Goal: Book appointment/travel/reservation

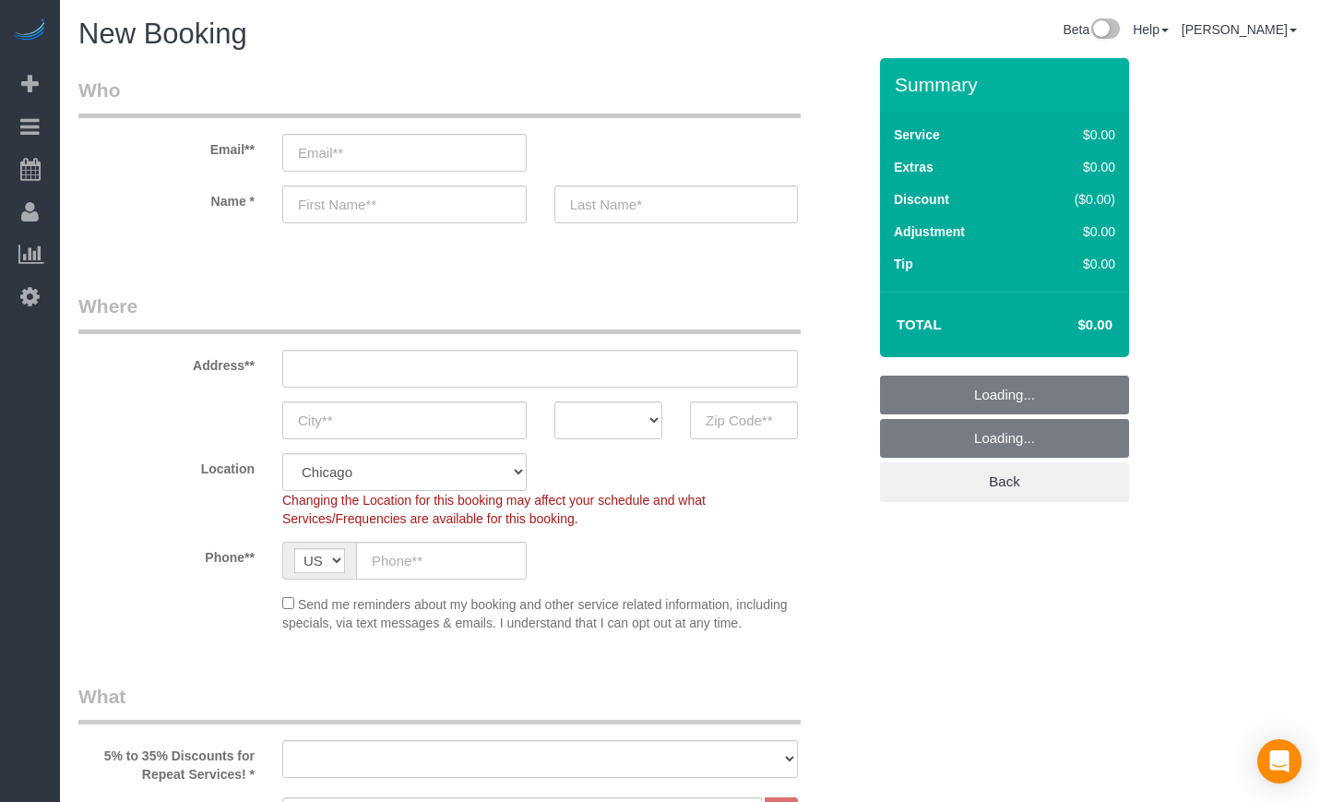
select select "512"
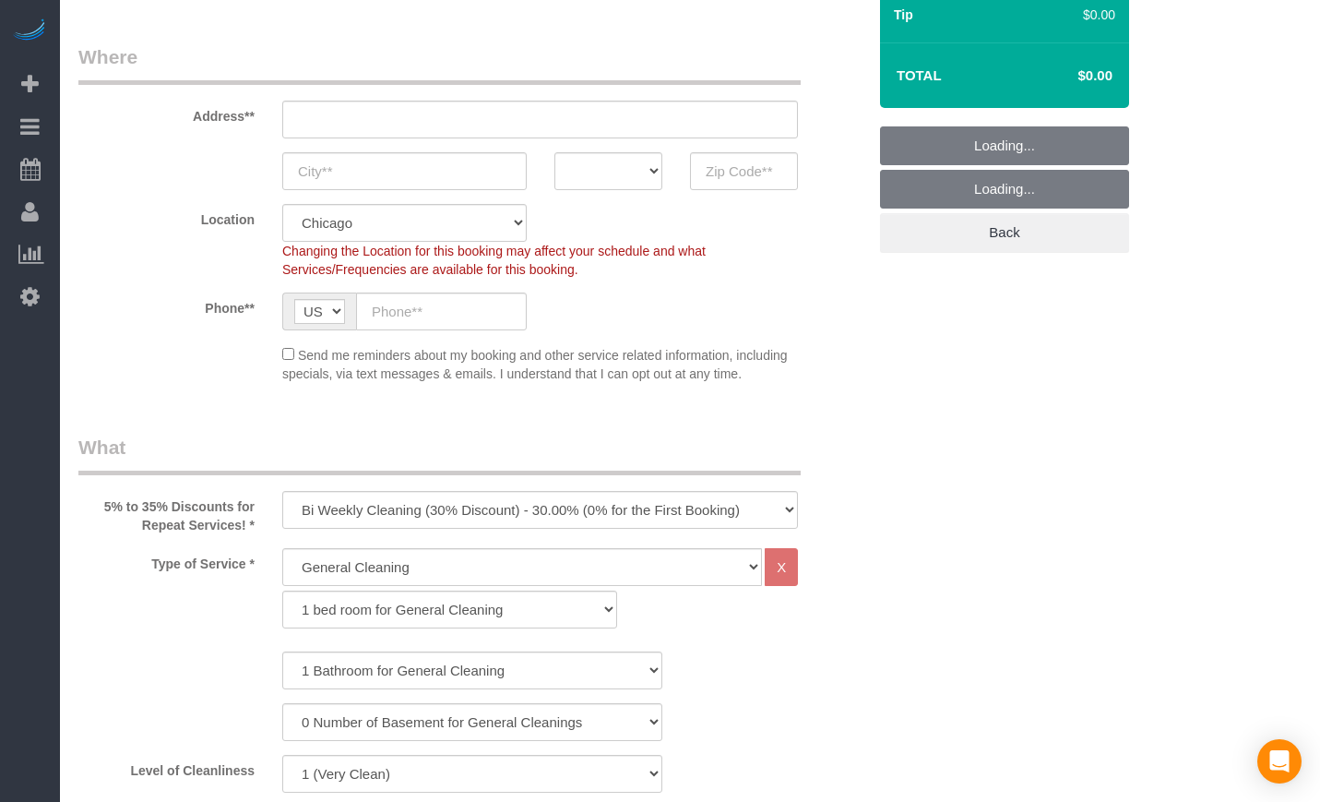
scroll to position [307, 0]
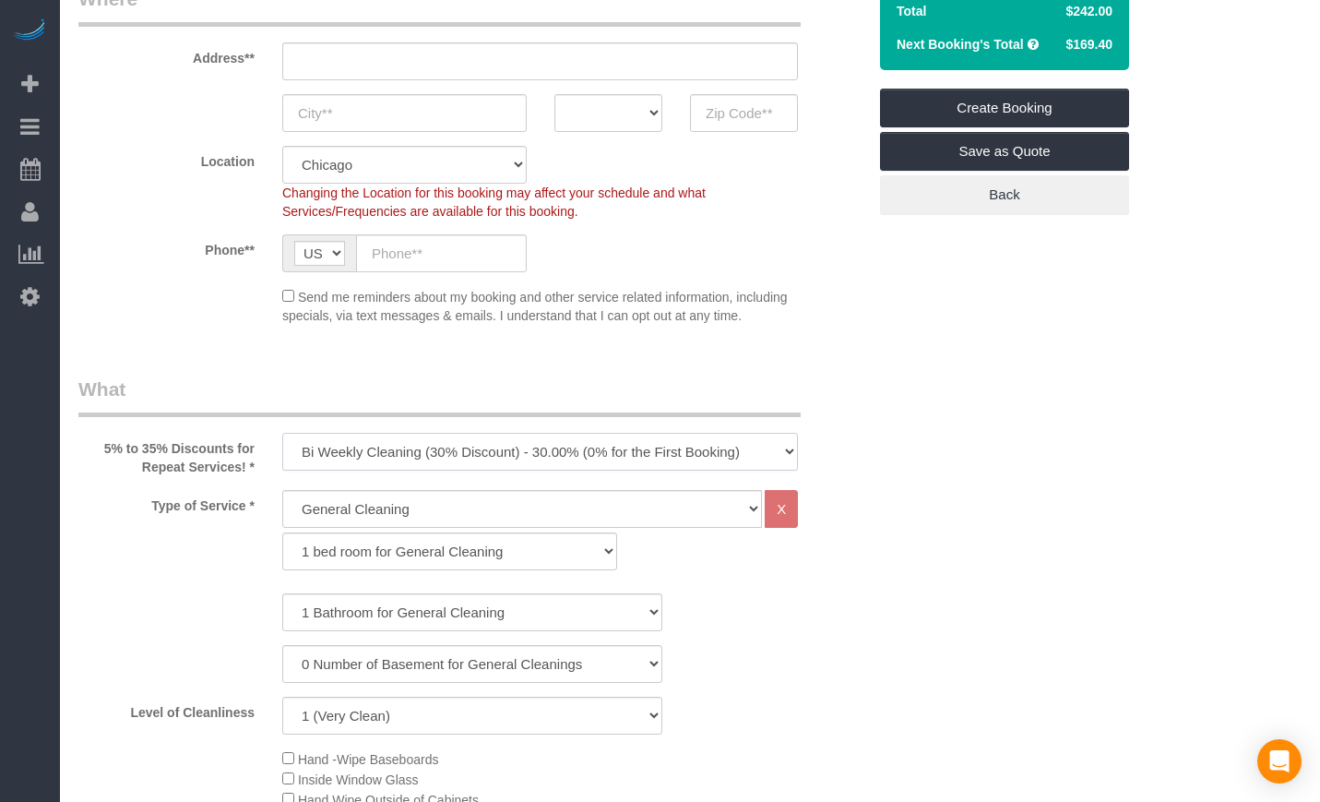
click at [431, 454] on select "One Time Cleaning Weekly Cleaning (35% Discount) - 35.00% (0% for the First Boo…" at bounding box center [540, 452] width 516 height 38
select select "object:1075"
click at [282, 433] on select "One Time Cleaning Weekly Cleaning (35% Discount) - 35.00% (0% for the First Boo…" at bounding box center [540, 452] width 516 height 38
click at [371, 541] on select "1 bed room for General Cleaning 2 bed room for General Cleaning 3 bed room for …" at bounding box center [449, 551] width 335 height 38
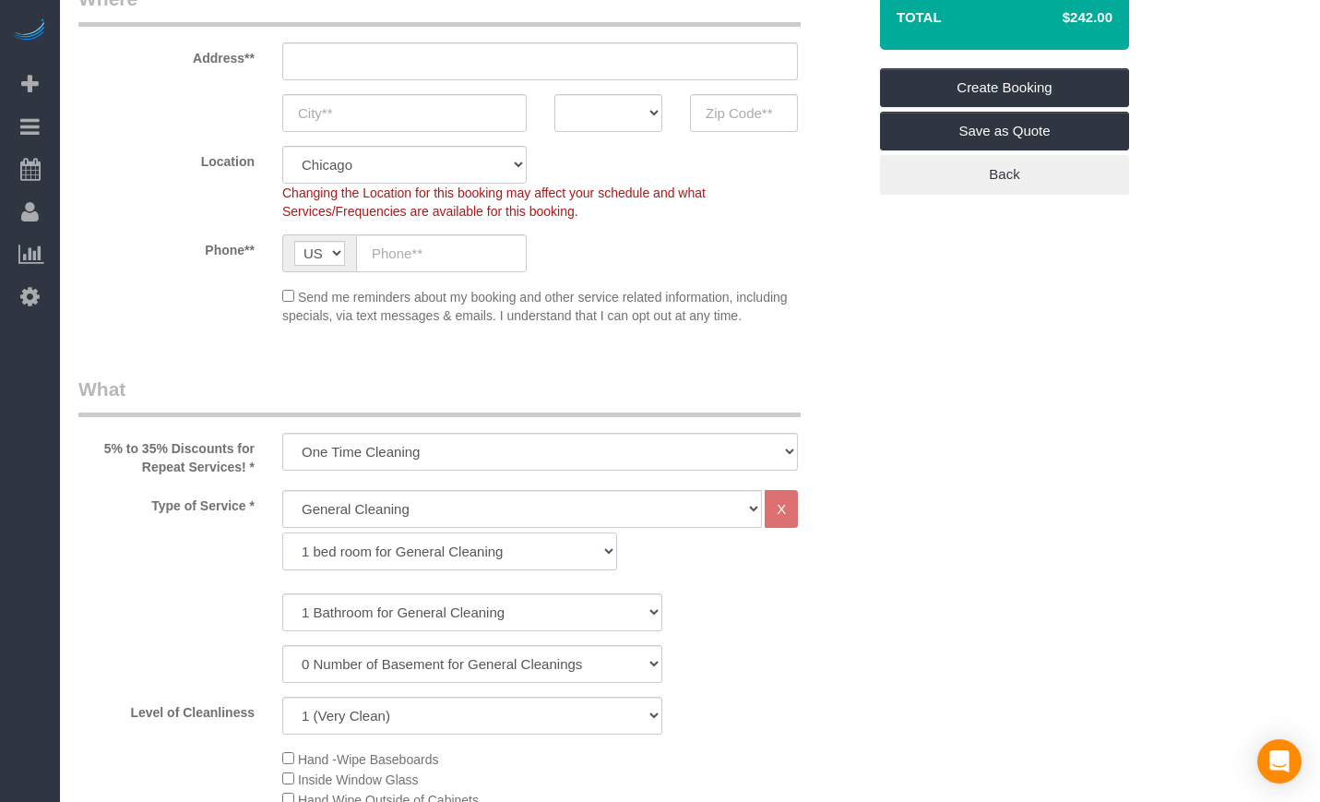
click at [464, 565] on select "1 bed room for General Cleaning 2 bed room for General Cleaning 3 bed room for …" at bounding box center [449, 551] width 335 height 38
click at [454, 595] on select "1 Bathroom for General Cleaning 2 Bathroom for General Cleanings 3 Bathroom for…" at bounding box center [472, 612] width 380 height 38
click at [282, 593] on select "1 Bathroom for General Cleaning 2 Bathroom for General Cleanings 3 Bathroom for…" at bounding box center [472, 612] width 380 height 38
click at [466, 541] on select "1 bed room for General Cleaning 2 bed room for General Cleaning 3 bed room for …" at bounding box center [449, 551] width 335 height 38
click at [475, 550] on select "1 bed room for General Cleaning 2 bed room for General Cleaning 3 bed room for …" at bounding box center [449, 551] width 335 height 38
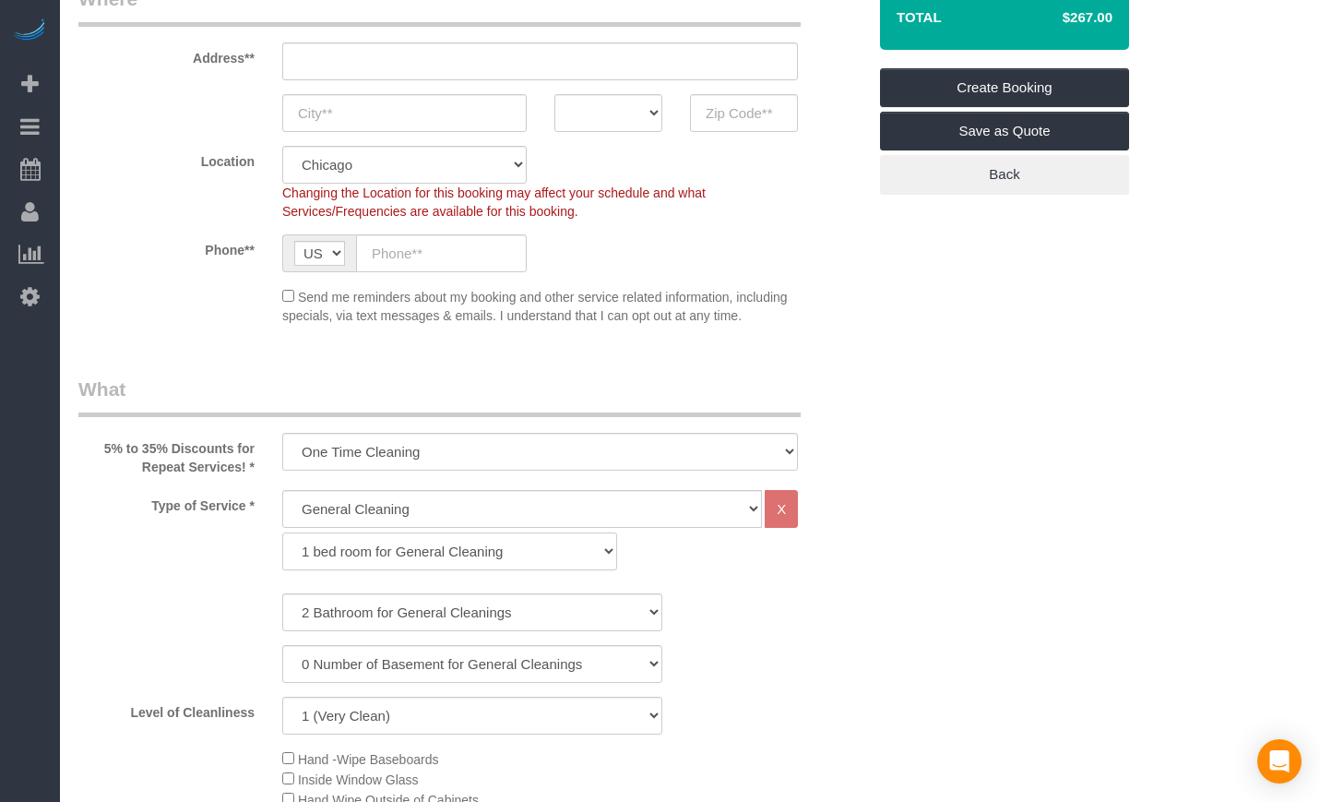
click at [475, 550] on select "1 bed room for General Cleaning 2 bed room for General Cleaning 3 bed room for …" at bounding box center [449, 551] width 335 height 38
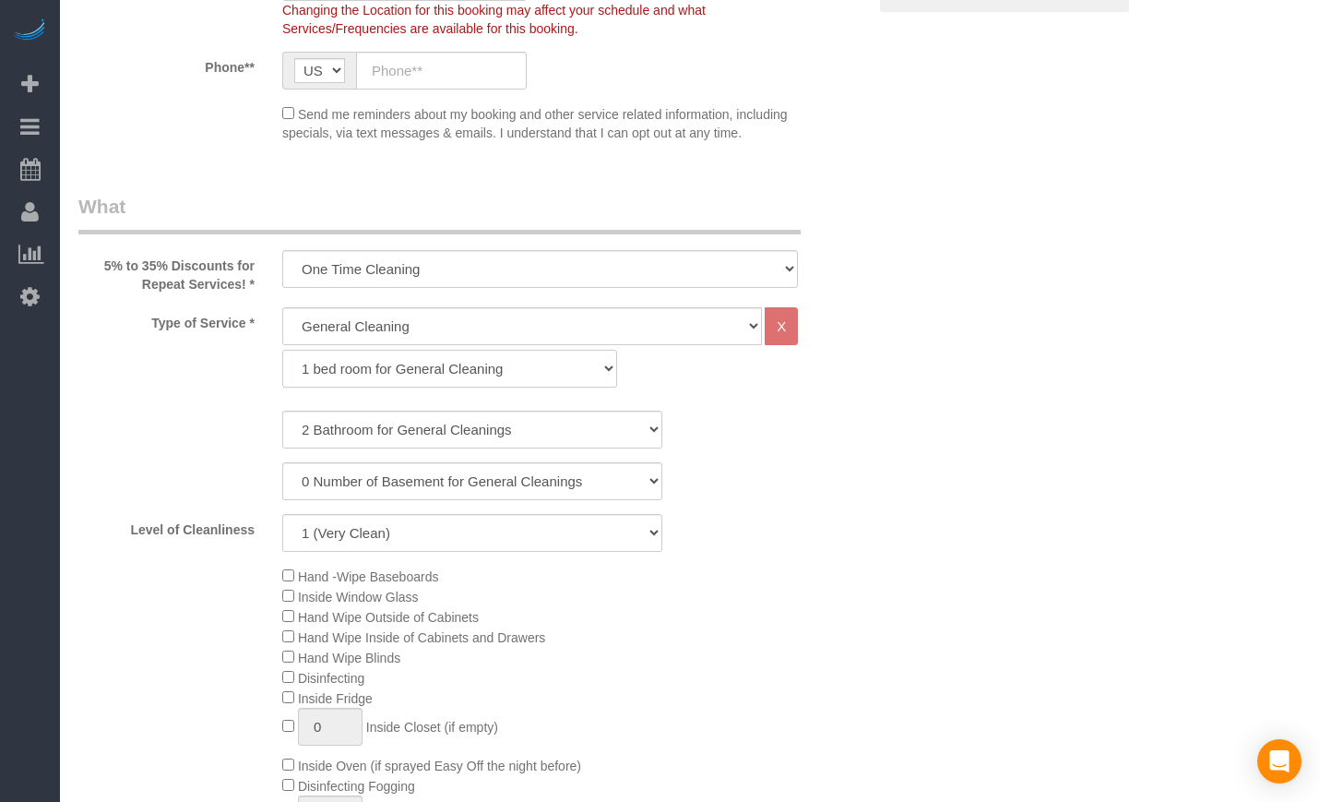
scroll to position [461, 0]
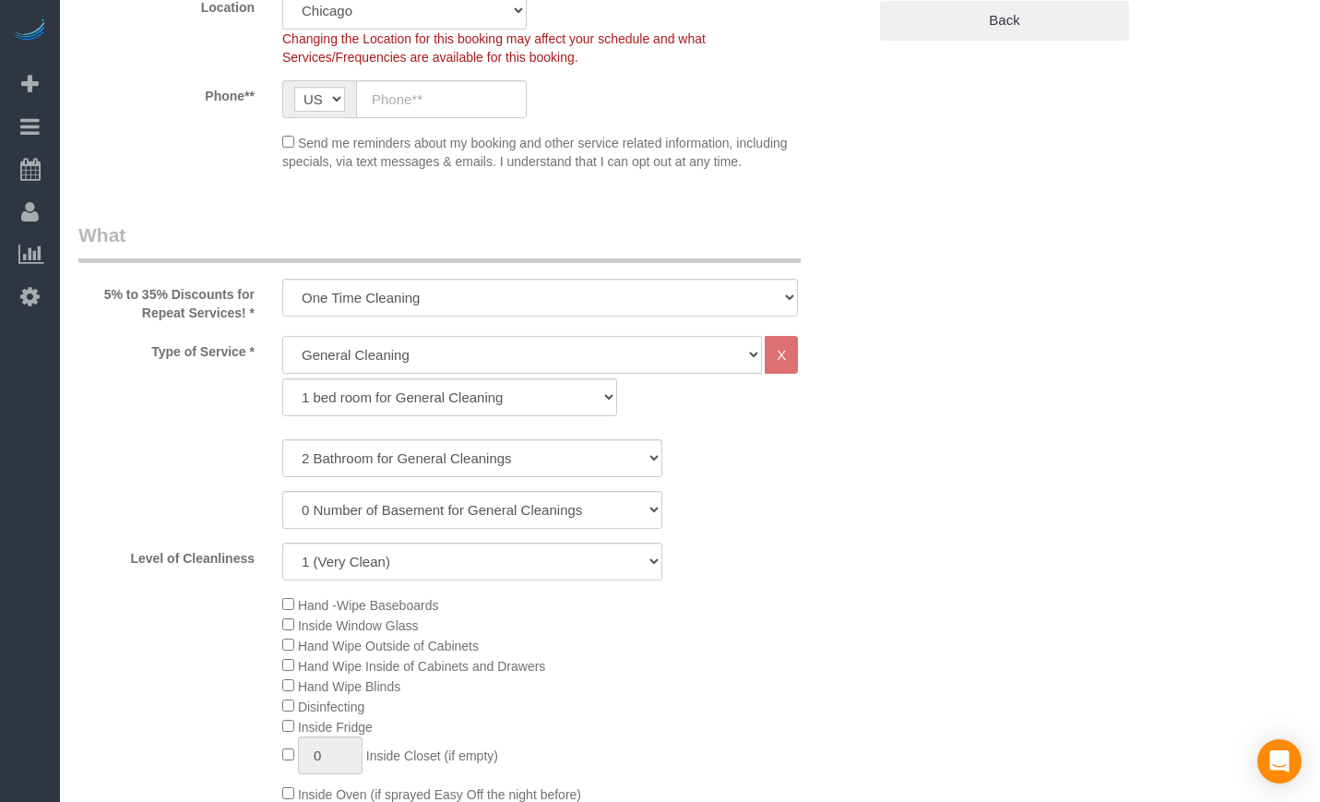
click at [555, 363] on select "General Cleaning Deep Cleaning Move-in / Move-out Cleaning COUNTS Cleaning" at bounding box center [522, 355] width 480 height 38
click at [463, 395] on select "1 bed room for General Cleaning 2 bed room for General Cleaning 3 bed room for …" at bounding box center [449, 397] width 335 height 38
click at [282, 378] on select "1 bed room for General Cleaning 2 bed room for General Cleaning 3 bed room for …" at bounding box center [449, 397] width 335 height 38
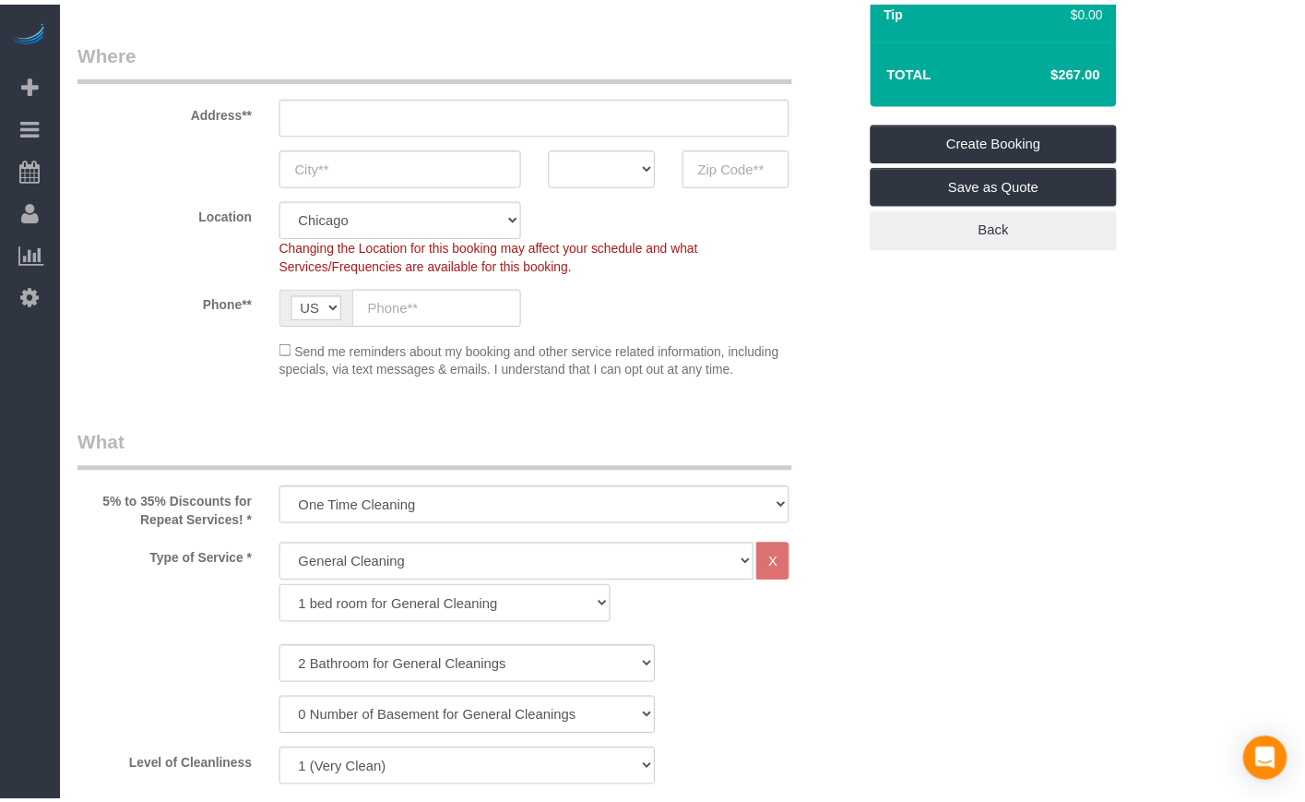
scroll to position [307, 0]
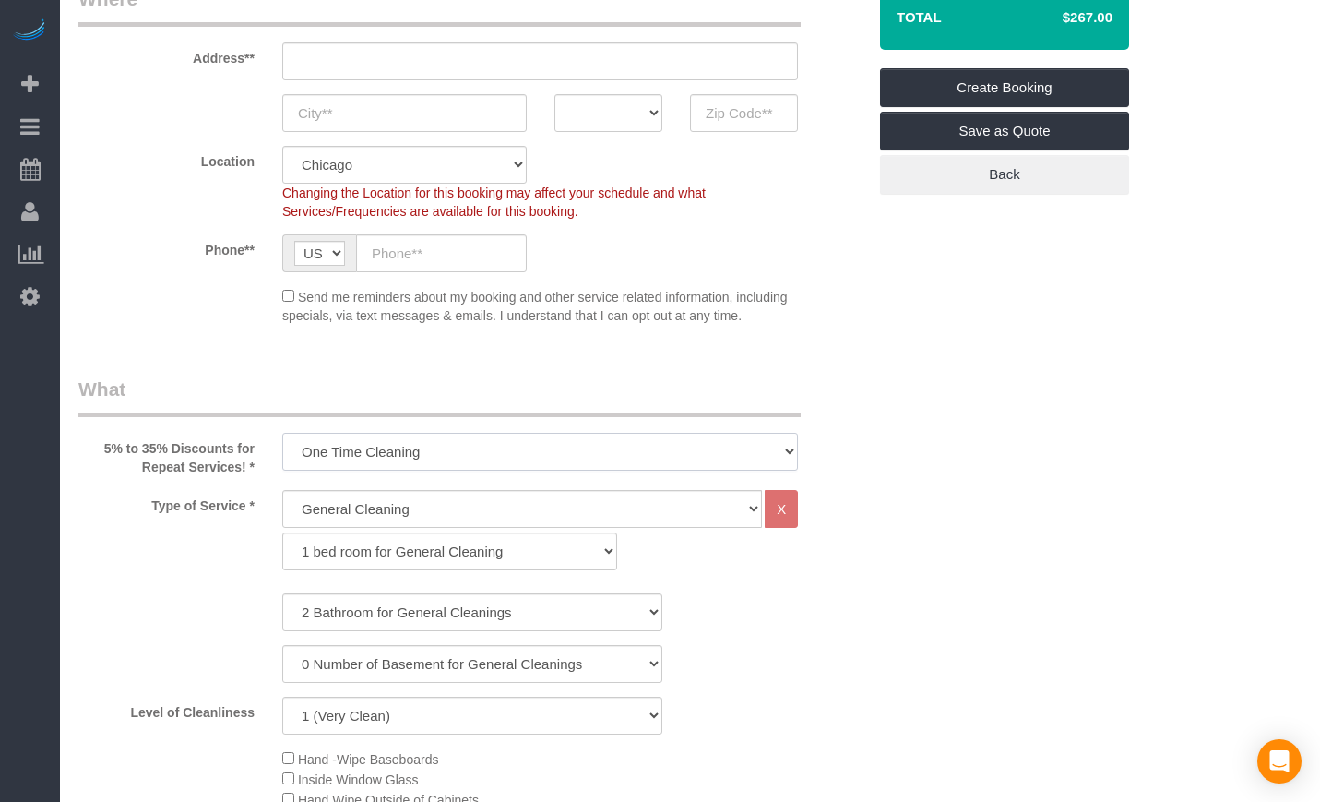
click at [520, 457] on select "One Time Cleaning Weekly Cleaning (35% Discount) - 35.00% (0% for the First Boo…" at bounding box center [540, 452] width 516 height 38
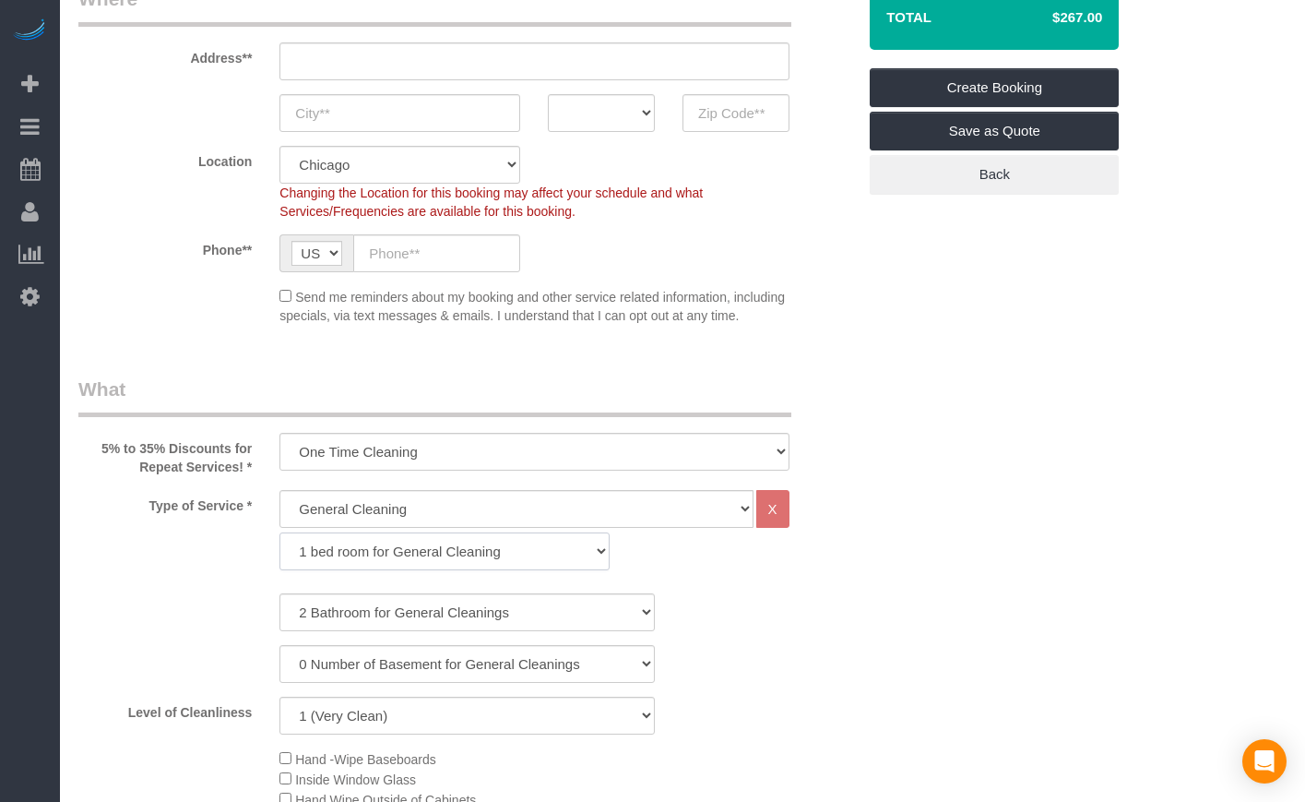
click at [369, 570] on select "1 bed room for General Cleaning 2 bed room for General Cleaning 3 bed room for …" at bounding box center [445, 551] width 330 height 38
click at [583, 570] on select "1 bed room for General Cleaning 2 bed room for General Cleaning 3 bed room for …" at bounding box center [445, 551] width 330 height 38
click at [866, 631] on div "1 Bathroom for General Cleaning 2 Bathroom for General Cleanings 3 Bathroom for…" at bounding box center [467, 612] width 805 height 38
click at [634, 518] on select "General Cleaning Deep Cleaning Move-in / Move-out Cleaning COUNTS Cleaning" at bounding box center [516, 509] width 473 height 38
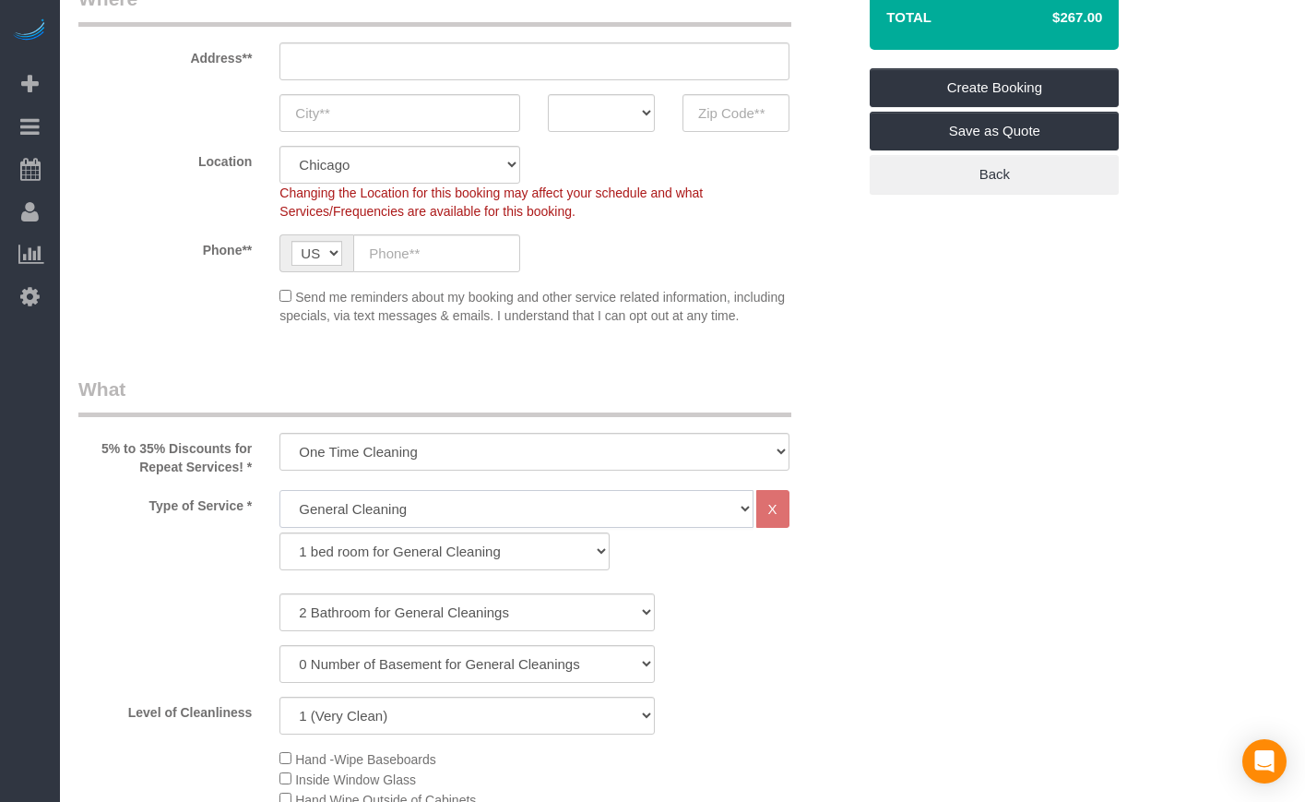
click at [634, 518] on select "General Cleaning Deep Cleaning Move-in / Move-out Cleaning COUNTS Cleaning" at bounding box center [516, 509] width 473 height 38
click at [505, 570] on select "1 bed room for General Cleaning 2 bed room for General Cleaning 3 bed room for …" at bounding box center [445, 551] width 330 height 38
click at [280, 550] on select "1 bed room for General Cleaning 2 bed room for General Cleaning 3 bed room for …" at bounding box center [445, 551] width 330 height 38
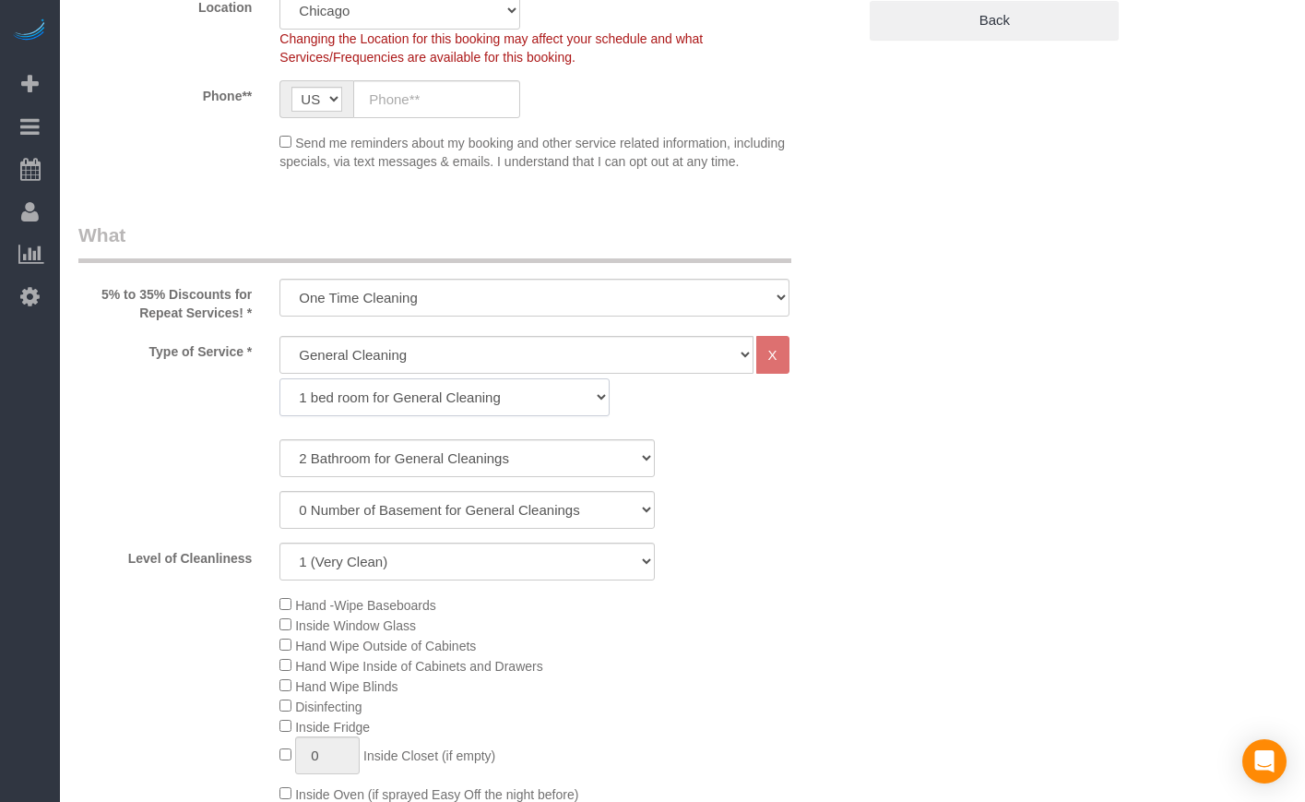
scroll to position [0, 0]
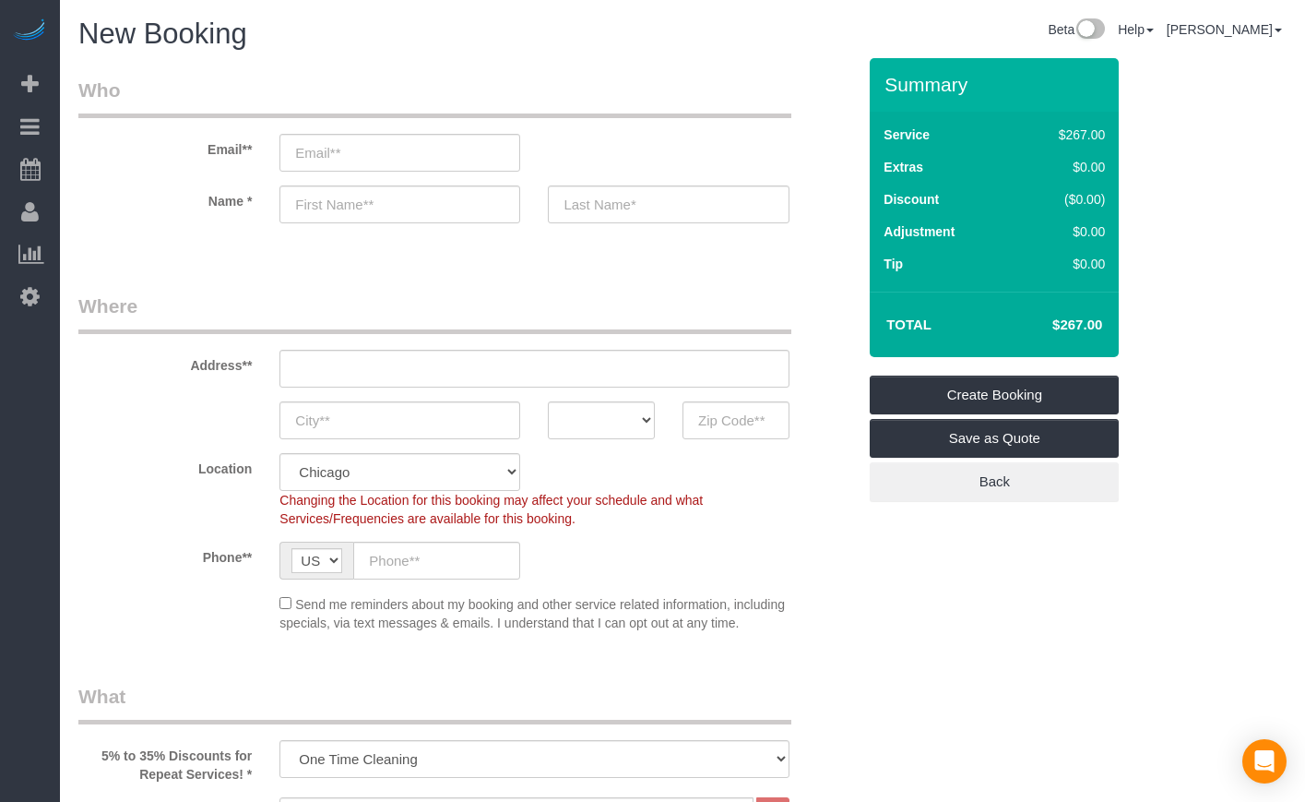
drag, startPoint x: 1105, startPoint y: 323, endPoint x: 1052, endPoint y: 323, distance: 53.5
click at [1052, 323] on td "$267.00" at bounding box center [1050, 325] width 120 height 46
copy h4 "$267.00"
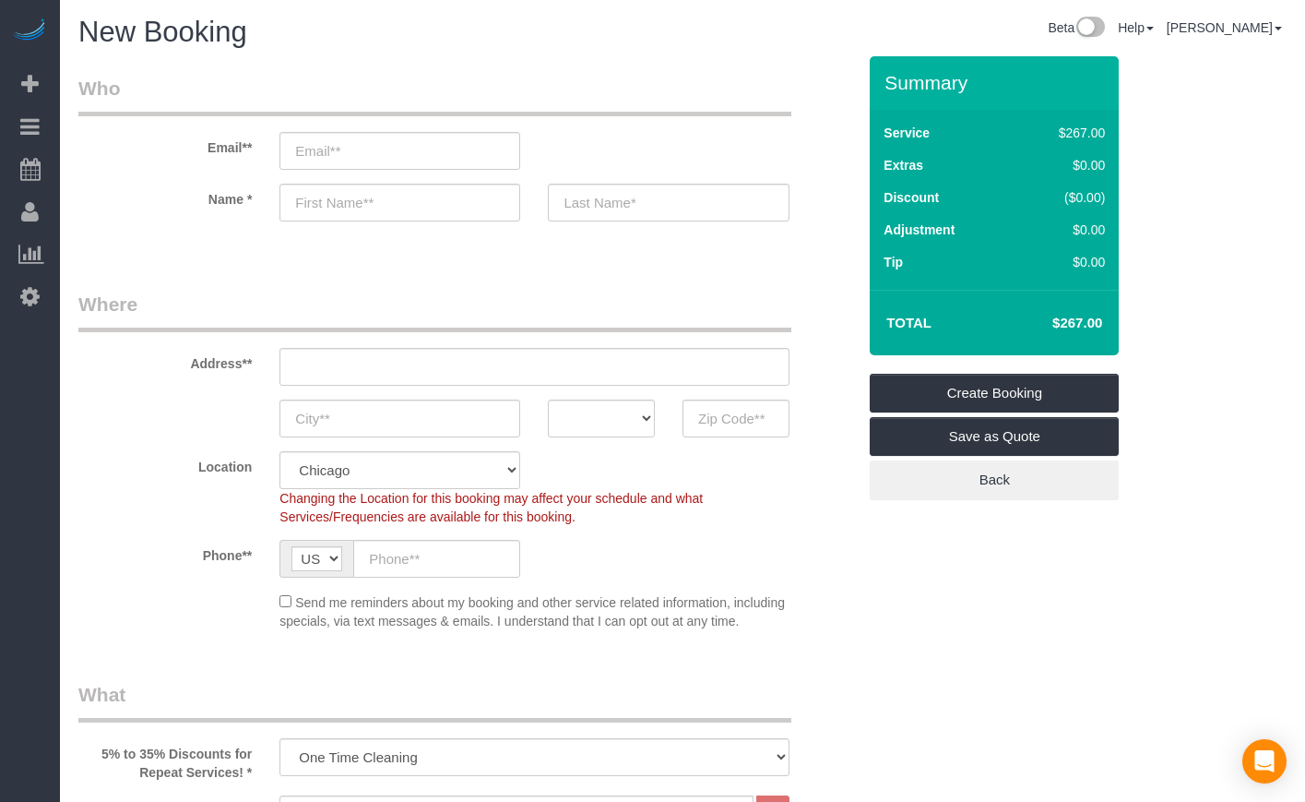
scroll to position [461, 0]
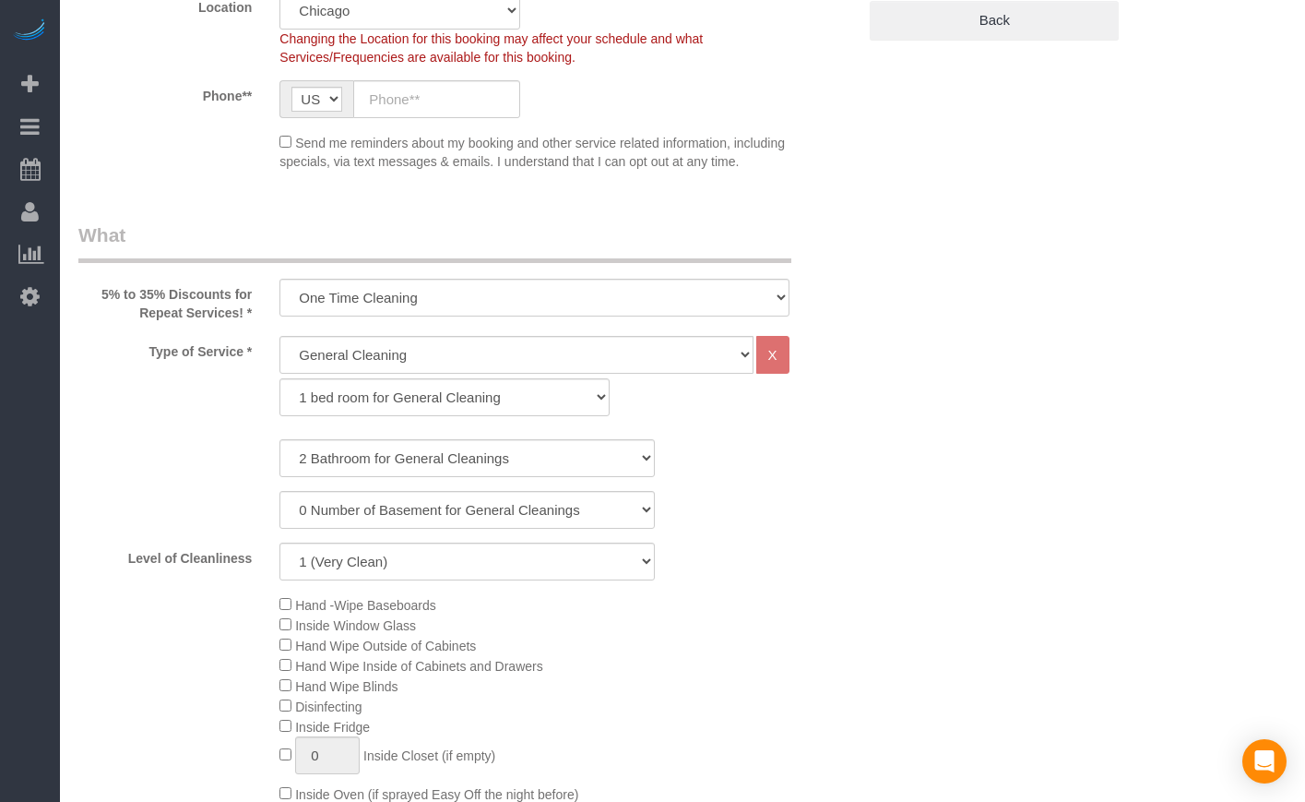
click at [825, 548] on div "1 Bathroom for General Cleaning 2 Bathroom for General Cleanings 3 Bathroom for…" at bounding box center [467, 509] width 778 height 141
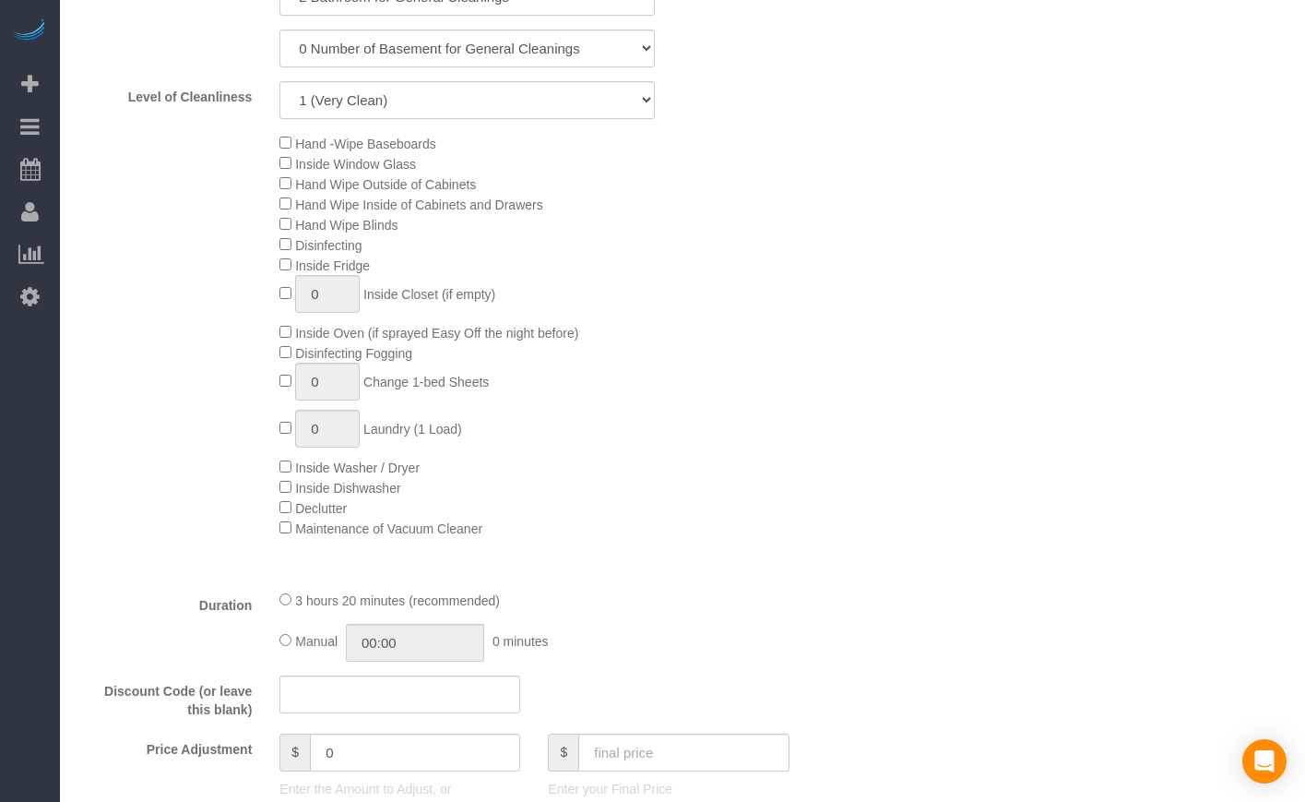
scroll to position [461, 0]
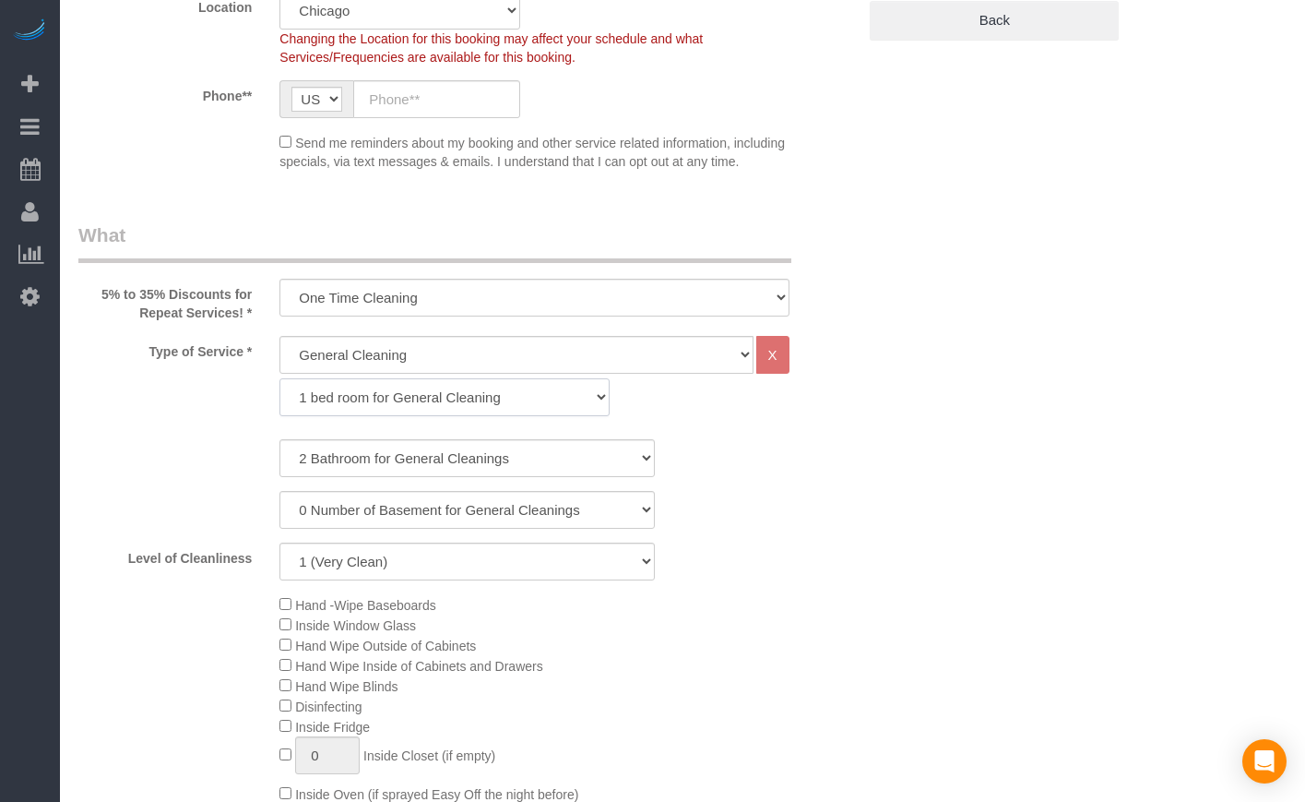
click at [458, 416] on select "1 bed room for General Cleaning 2 bed room for General Cleaning 3 bed room for …" at bounding box center [445, 397] width 330 height 38
click at [778, 373] on div "X" at bounding box center [772, 355] width 36 height 38
click at [739, 373] on select "General Cleaning Deep Cleaning Move-in / Move-out Cleaning COUNTS Cleaning" at bounding box center [516, 355] width 473 height 38
click at [740, 373] on select "General Cleaning Deep Cleaning Move-in / Move-out Cleaning COUNTS Cleaning" at bounding box center [516, 355] width 473 height 38
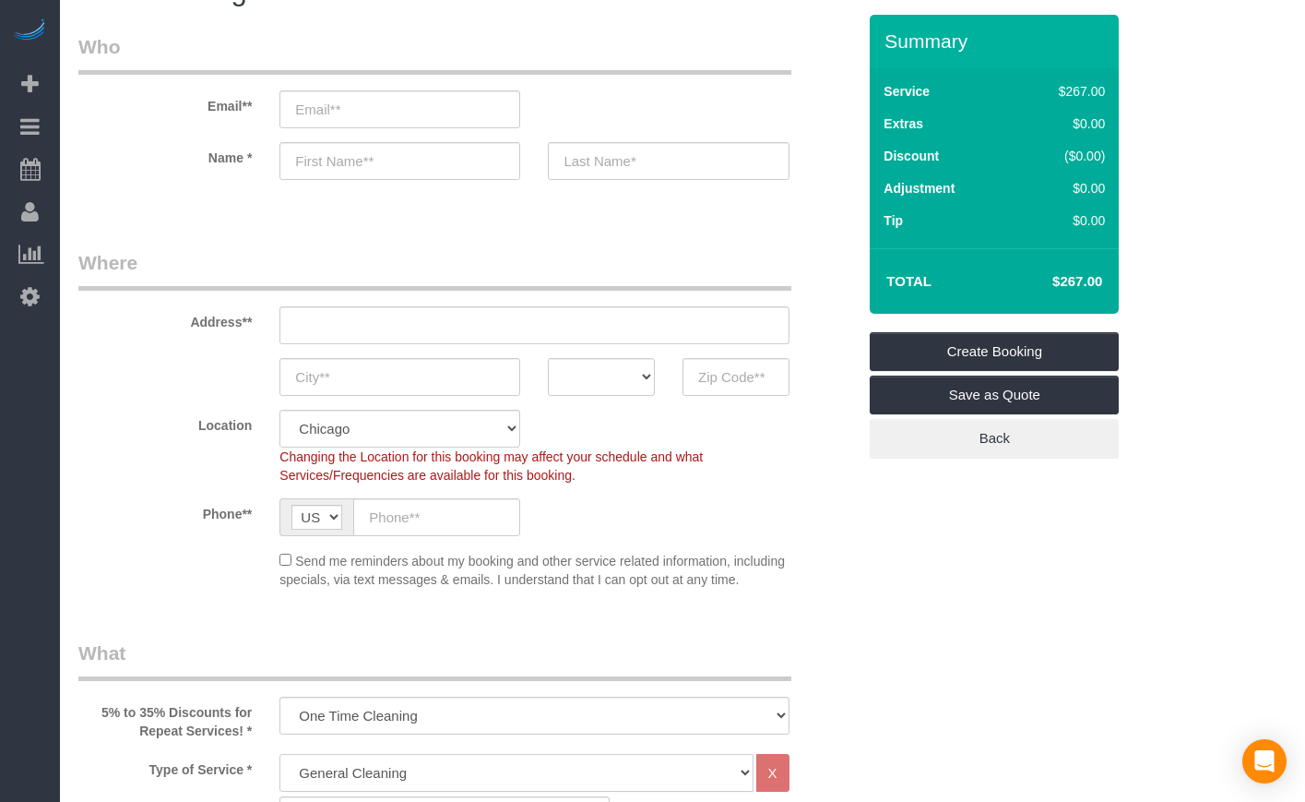
scroll to position [0, 0]
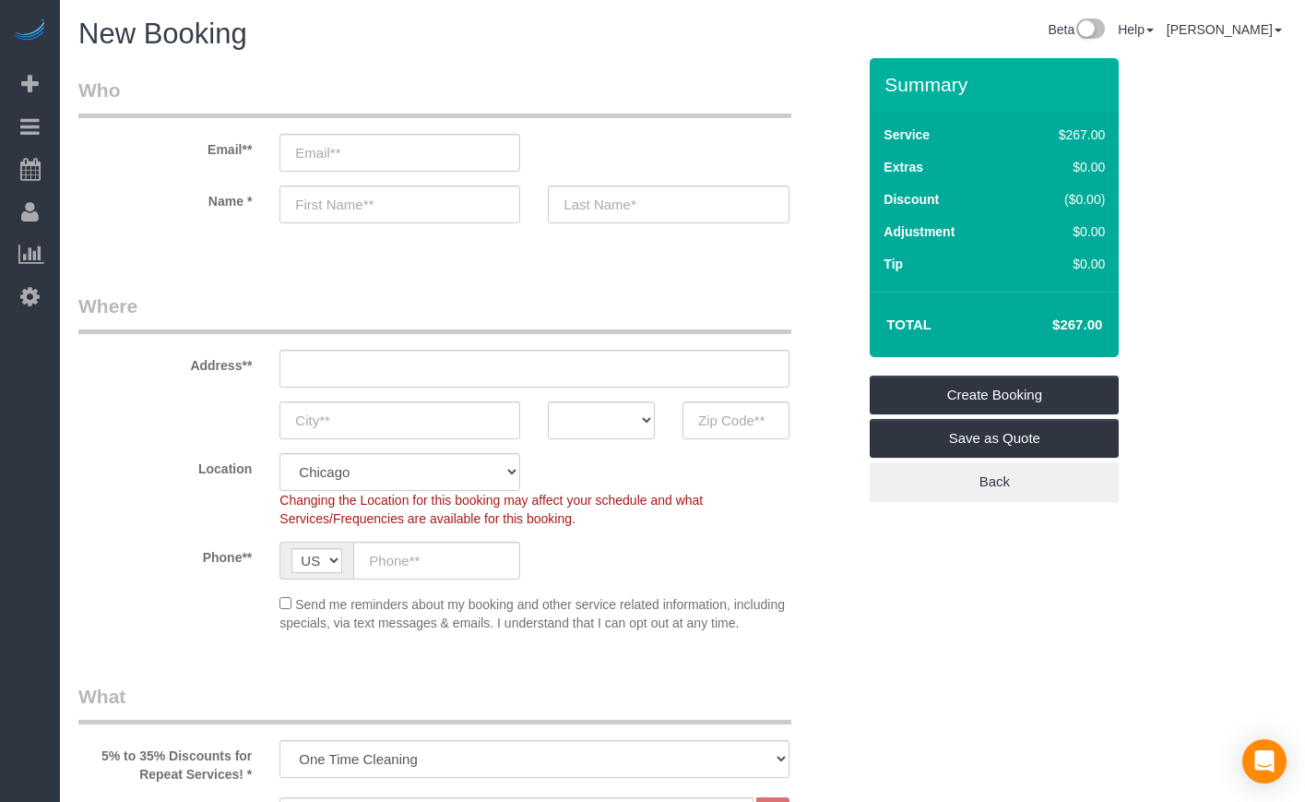
drag, startPoint x: 1048, startPoint y: 332, endPoint x: 1105, endPoint y: 332, distance: 57.2
click at [1105, 332] on td "$267.00" at bounding box center [1050, 325] width 120 height 46
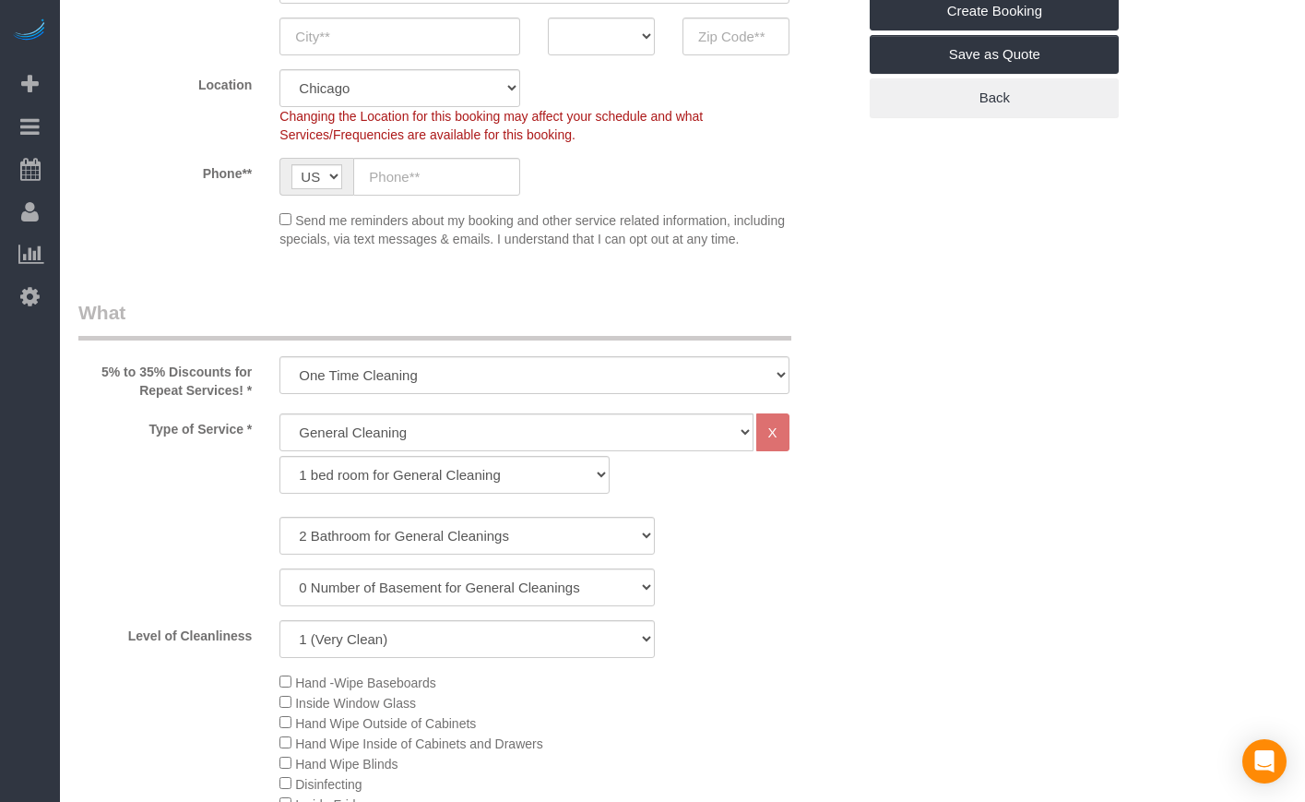
scroll to position [461, 0]
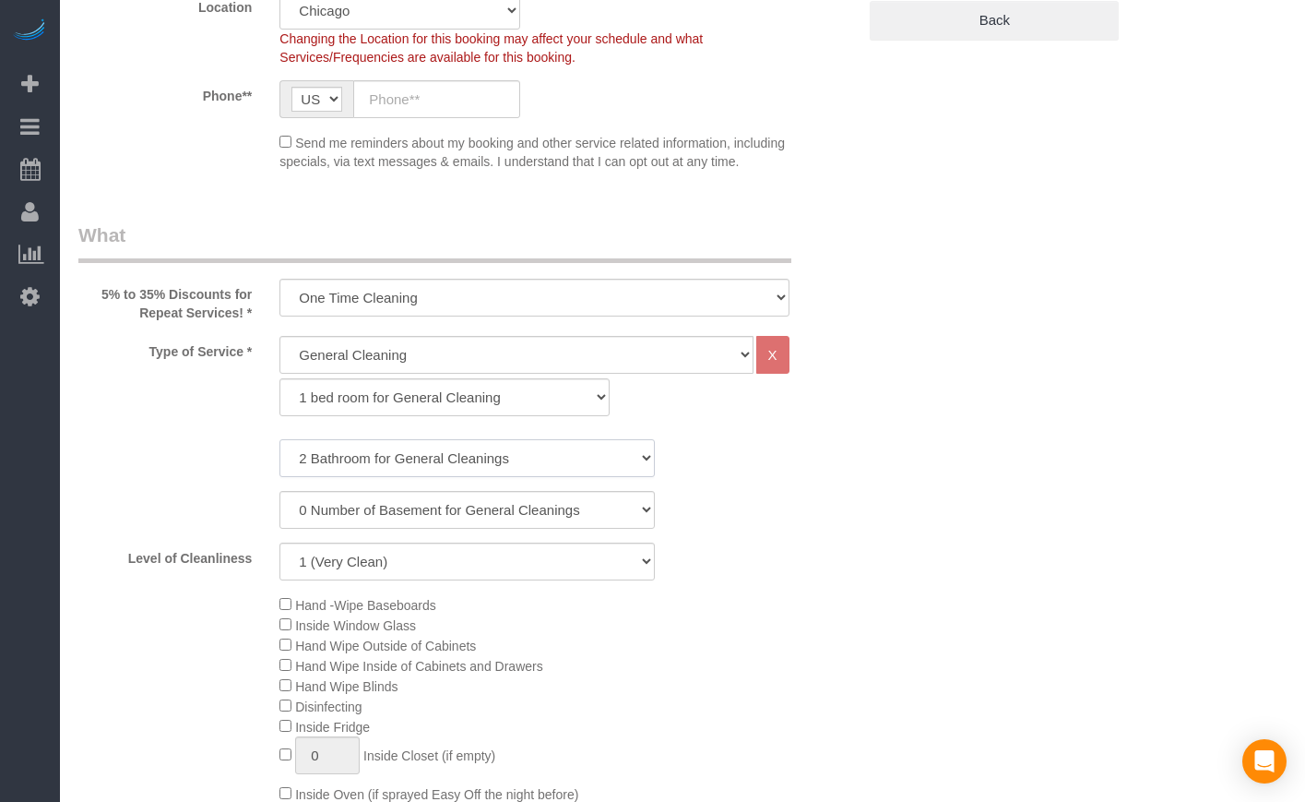
click at [452, 474] on select "1 Bathroom for General Cleaning 2 Bathroom for General Cleanings 3 Bathroom for…" at bounding box center [467, 458] width 375 height 38
select select "1"
click at [280, 457] on select "1 Bathroom for General Cleaning 2 Bathroom for General Cleanings 3 Bathroom for…" at bounding box center [467, 458] width 375 height 38
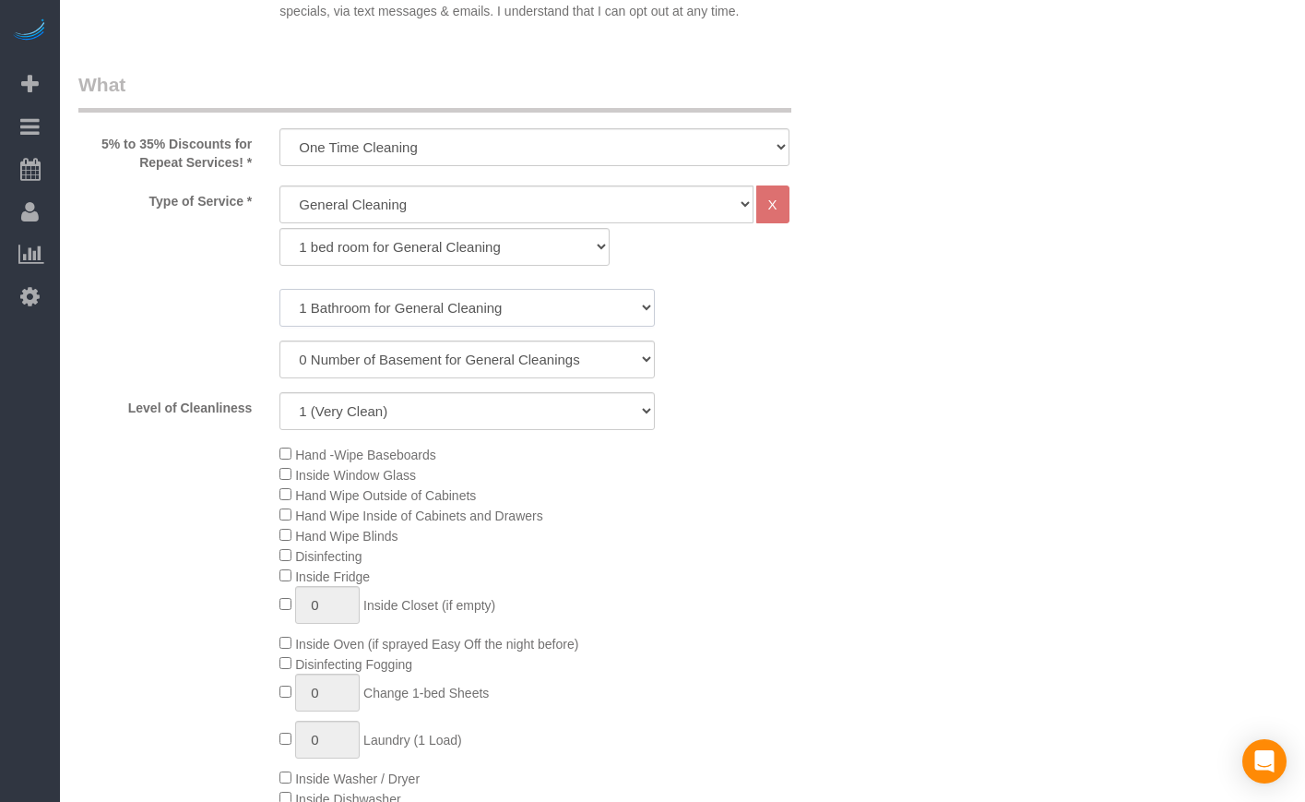
scroll to position [0, 0]
